Goal: Book appointment/travel/reservation

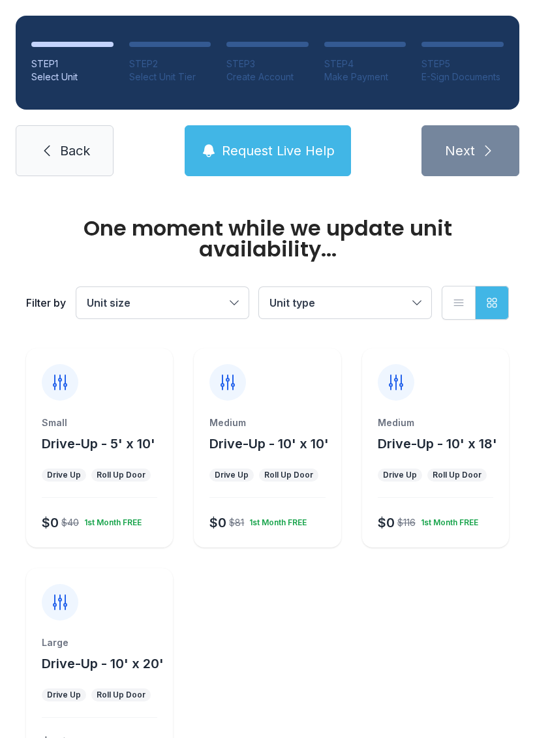
click at [299, 428] on div "Medium" at bounding box center [266, 422] width 115 height 13
click at [288, 427] on div "Medium" at bounding box center [266, 422] width 115 height 13
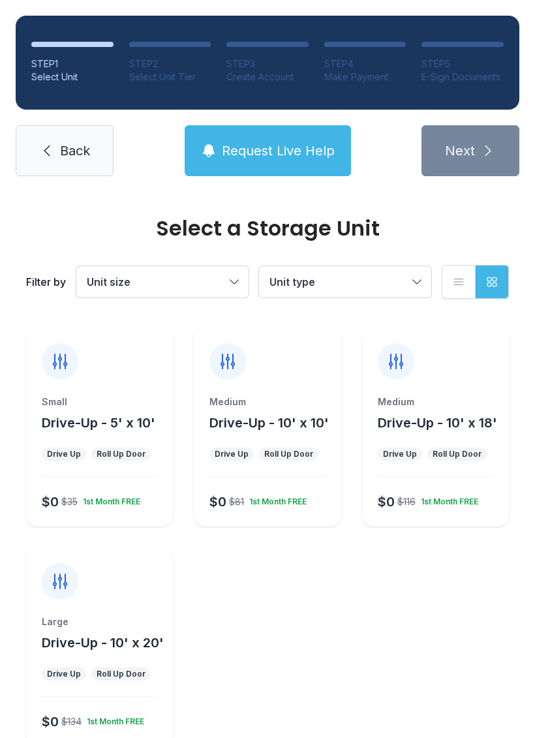
click at [110, 397] on div "Small" at bounding box center [99, 401] width 115 height 13
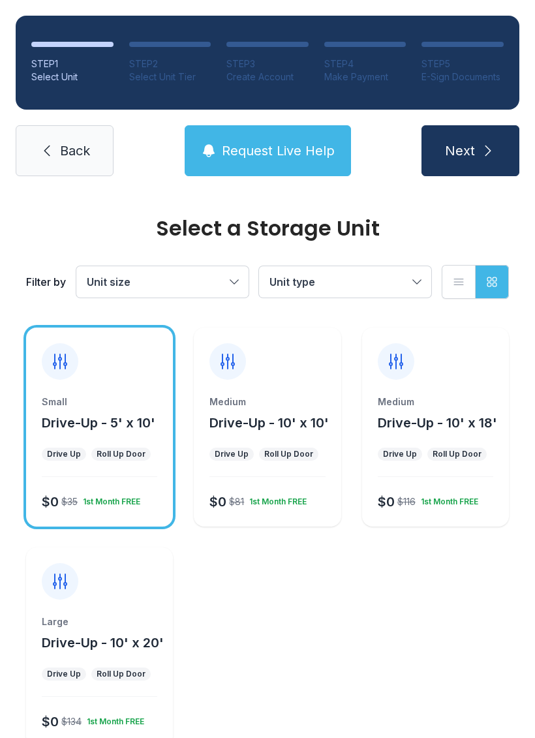
click at [482, 174] on button "Next" at bounding box center [470, 150] width 98 height 51
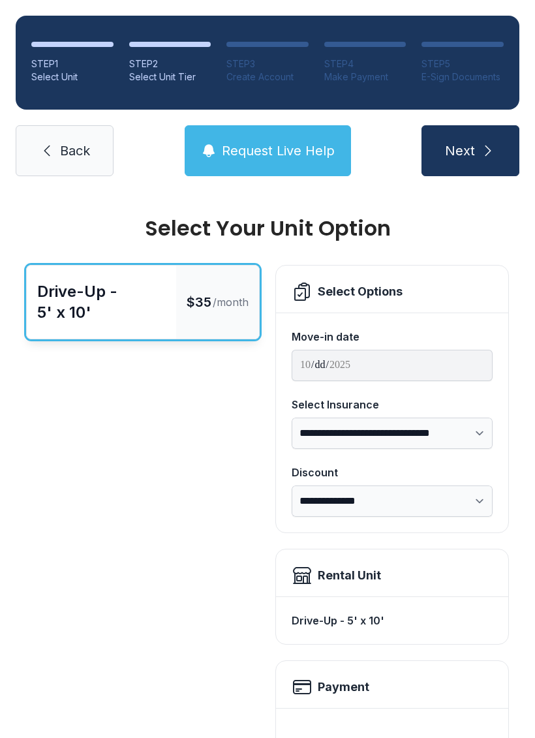
click at [481, 136] on button "Next" at bounding box center [470, 150] width 98 height 51
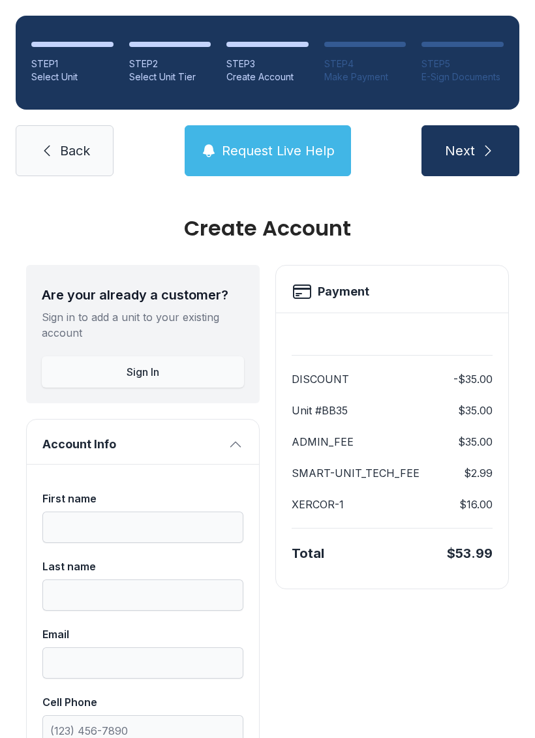
click at [477, 173] on button "Next" at bounding box center [470, 150] width 98 height 51
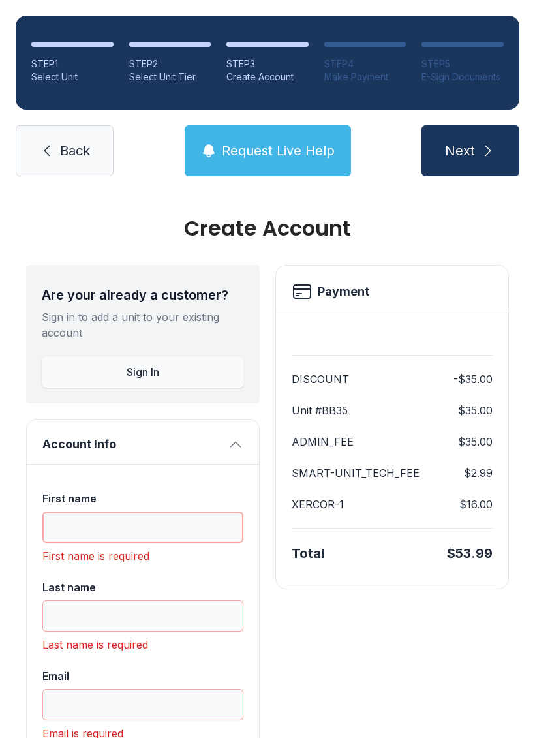
scroll to position [32, 0]
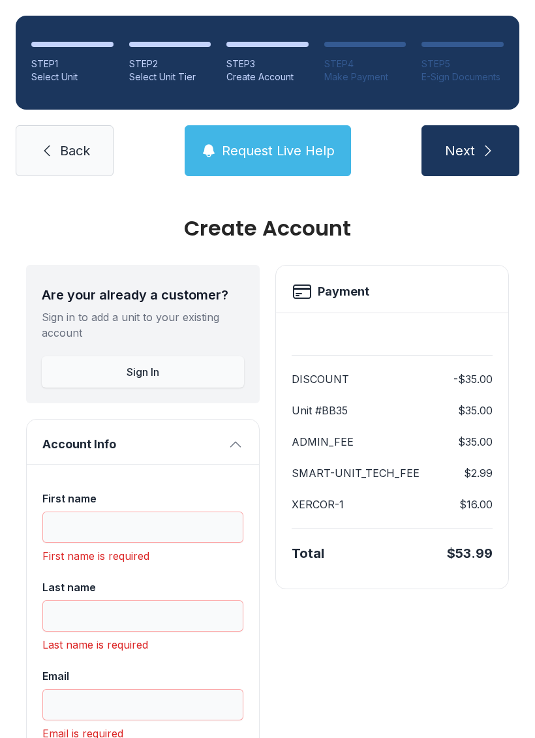
click at [70, 125] on link "Back" at bounding box center [65, 150] width 98 height 51
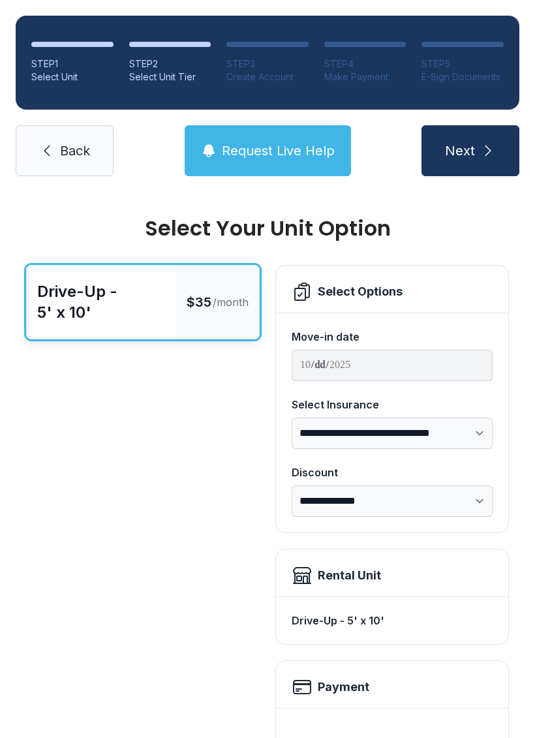
click at [62, 117] on div "STEP 1 Select Unit STEP 2 Select Unit Tier STEP 3 Create Account STEP 4 Make Pa…" at bounding box center [267, 96] width 535 height 192
click at [62, 116] on div "STEP 1 Select Unit STEP 2 Select Unit Tier STEP 3 Create Account STEP 4 Make Pa…" at bounding box center [267, 96] width 535 height 192
click at [50, 139] on link "Back" at bounding box center [65, 150] width 98 height 51
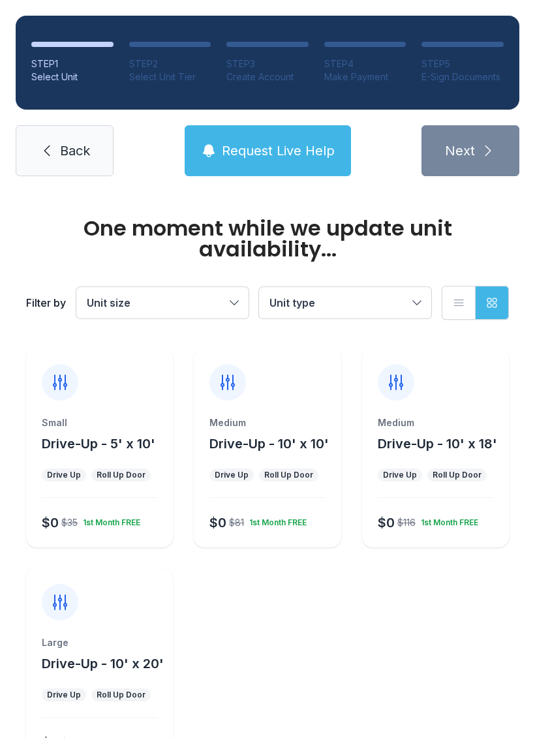
click at [60, 142] on span "Back" at bounding box center [75, 151] width 30 height 18
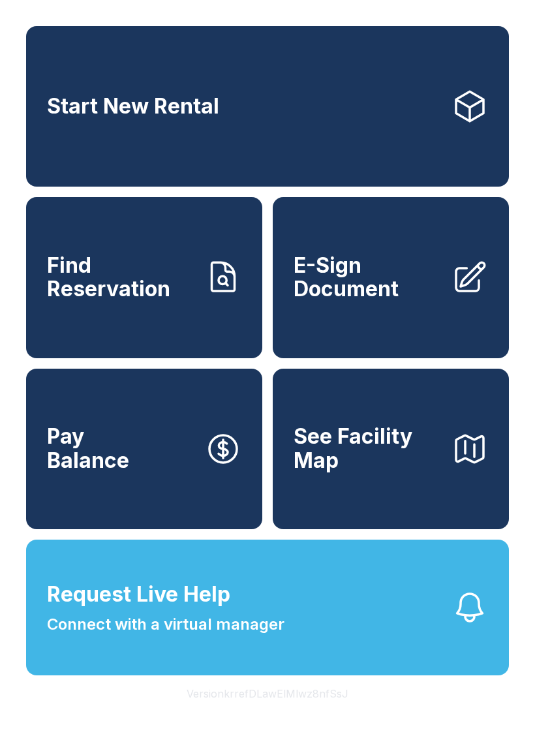
click at [59, 142] on link "Start New Rental" at bounding box center [267, 106] width 483 height 160
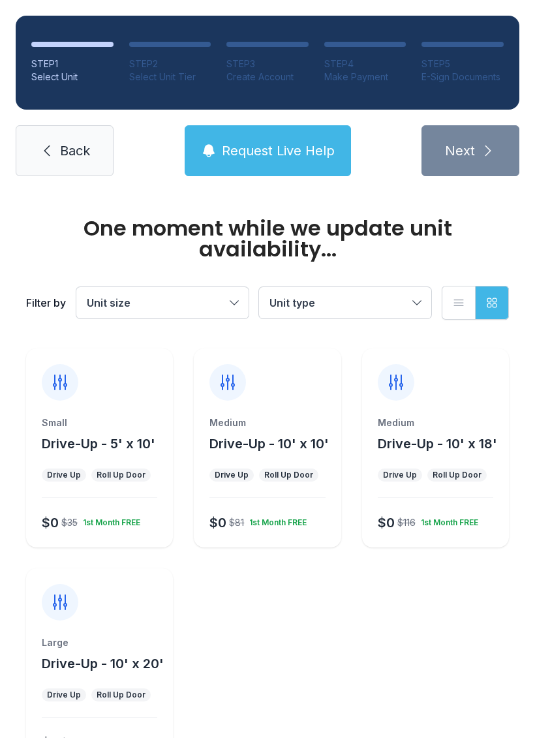
click at [78, 143] on span "Back" at bounding box center [75, 151] width 30 height 18
